Goal: Register for event/course

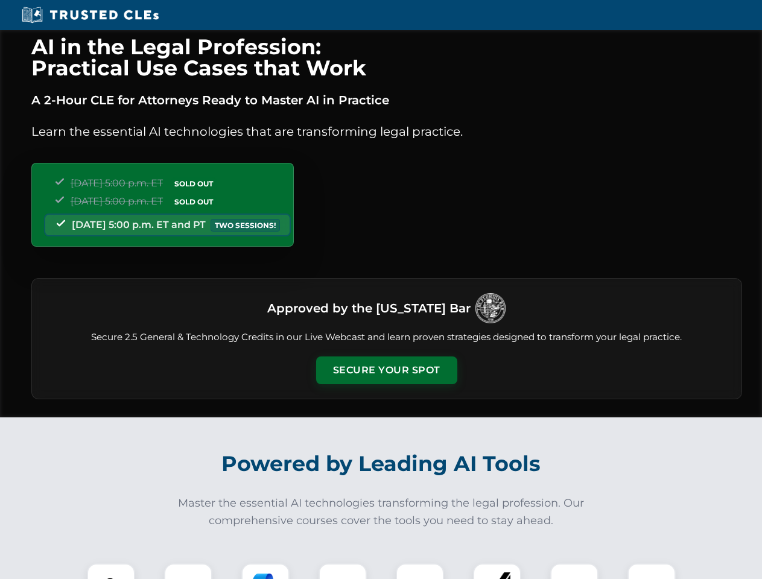
click at [386, 371] on button "Secure Your Spot" at bounding box center [386, 371] width 141 height 28
click at [111, 572] on img at bounding box center [111, 587] width 35 height 35
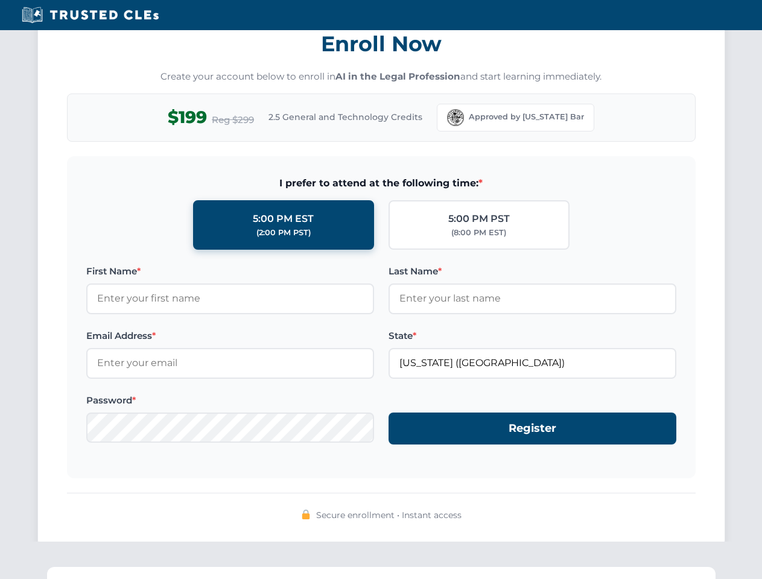
scroll to position [1185, 0]
